Goal: Task Accomplishment & Management: Manage account settings

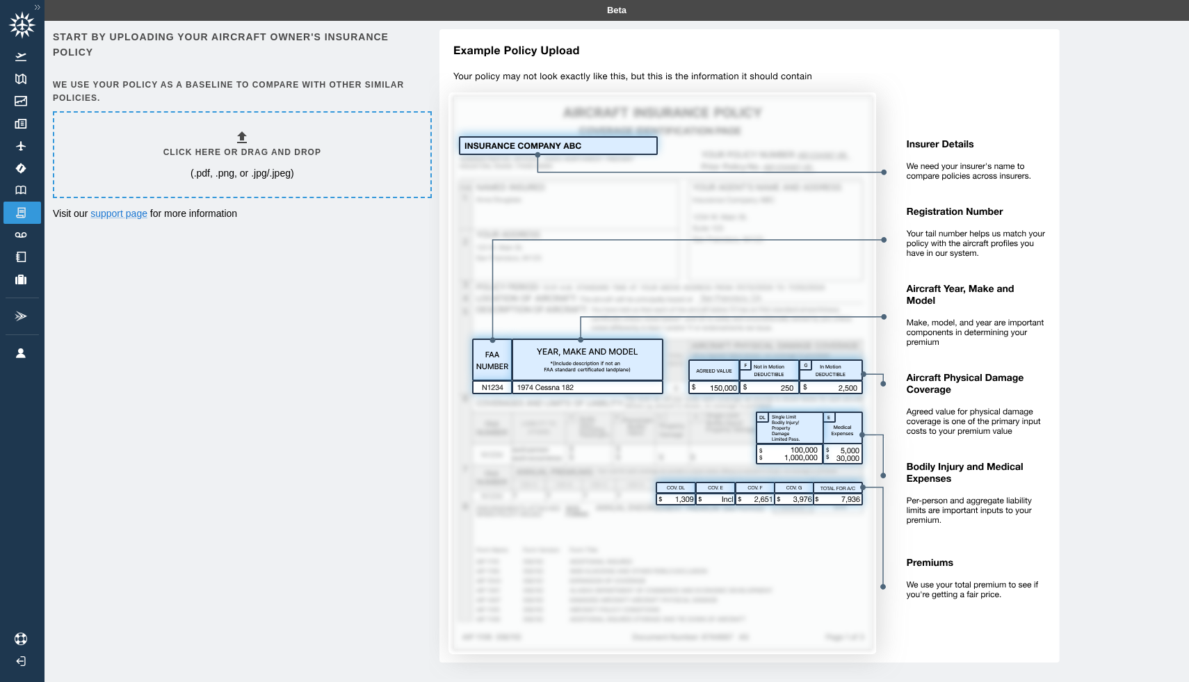
click at [39, 7] on img at bounding box center [37, 7] width 13 height 12
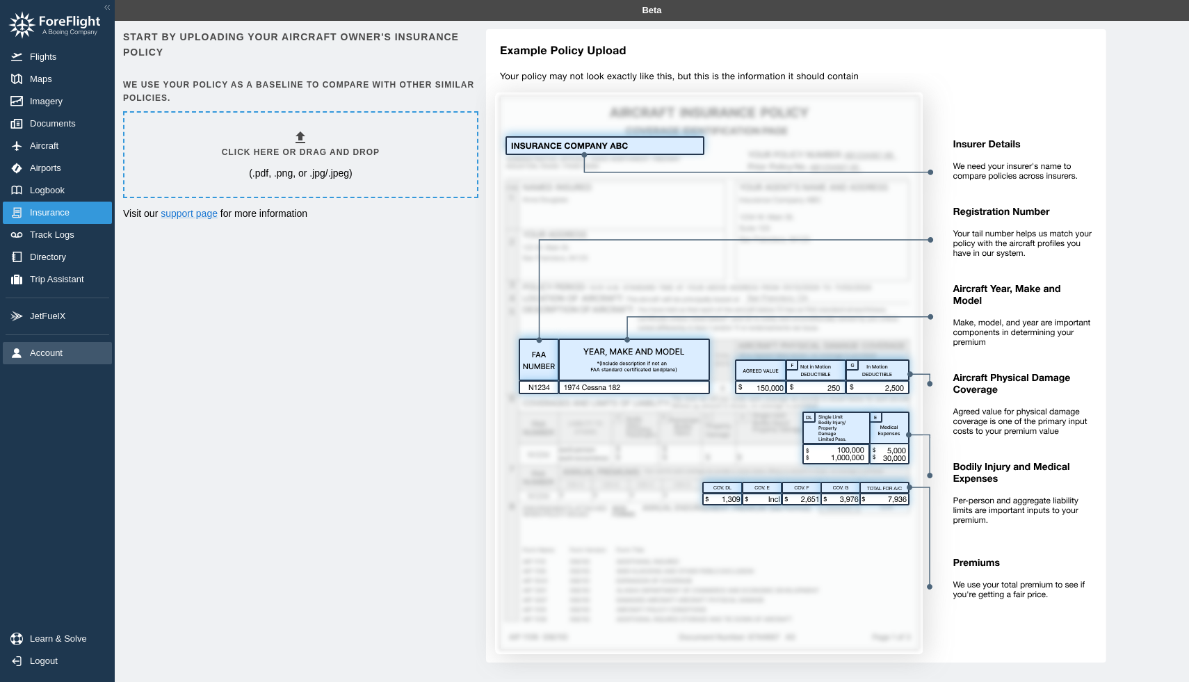
click at [44, 347] on link "Account" at bounding box center [57, 353] width 109 height 22
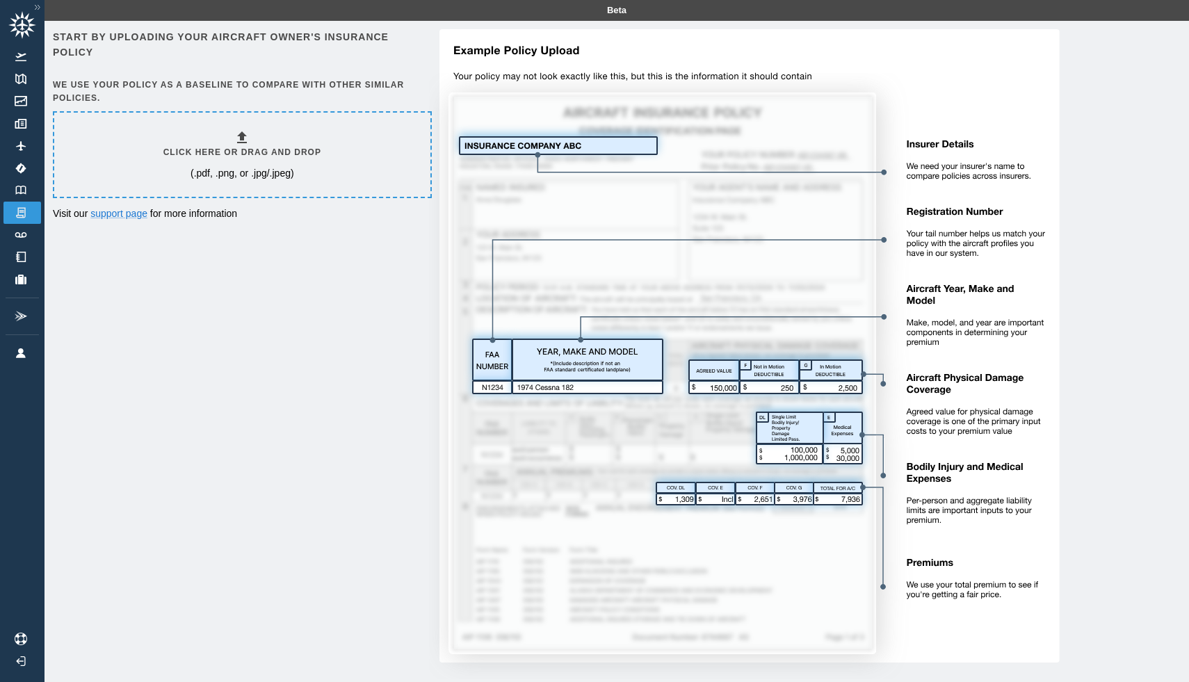
click at [39, 4] on img at bounding box center [37, 7] width 13 height 12
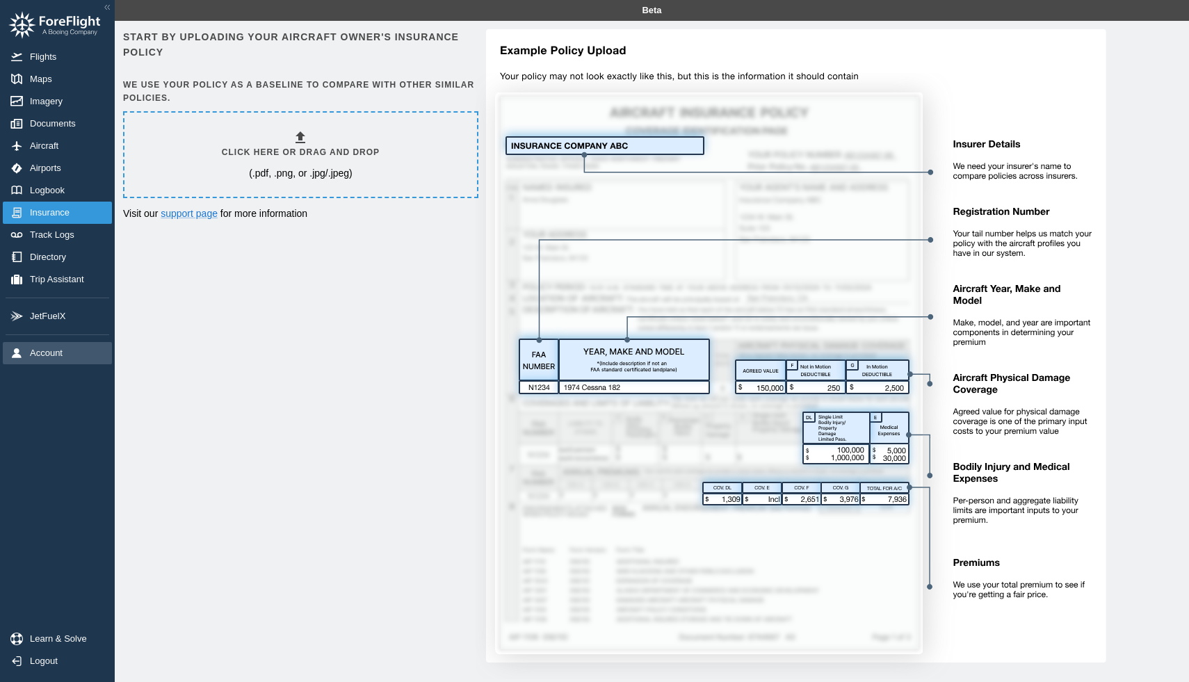
click at [38, 350] on span "Account" at bounding box center [49, 353] width 38 height 11
